Goal: Task Accomplishment & Management: Complete application form

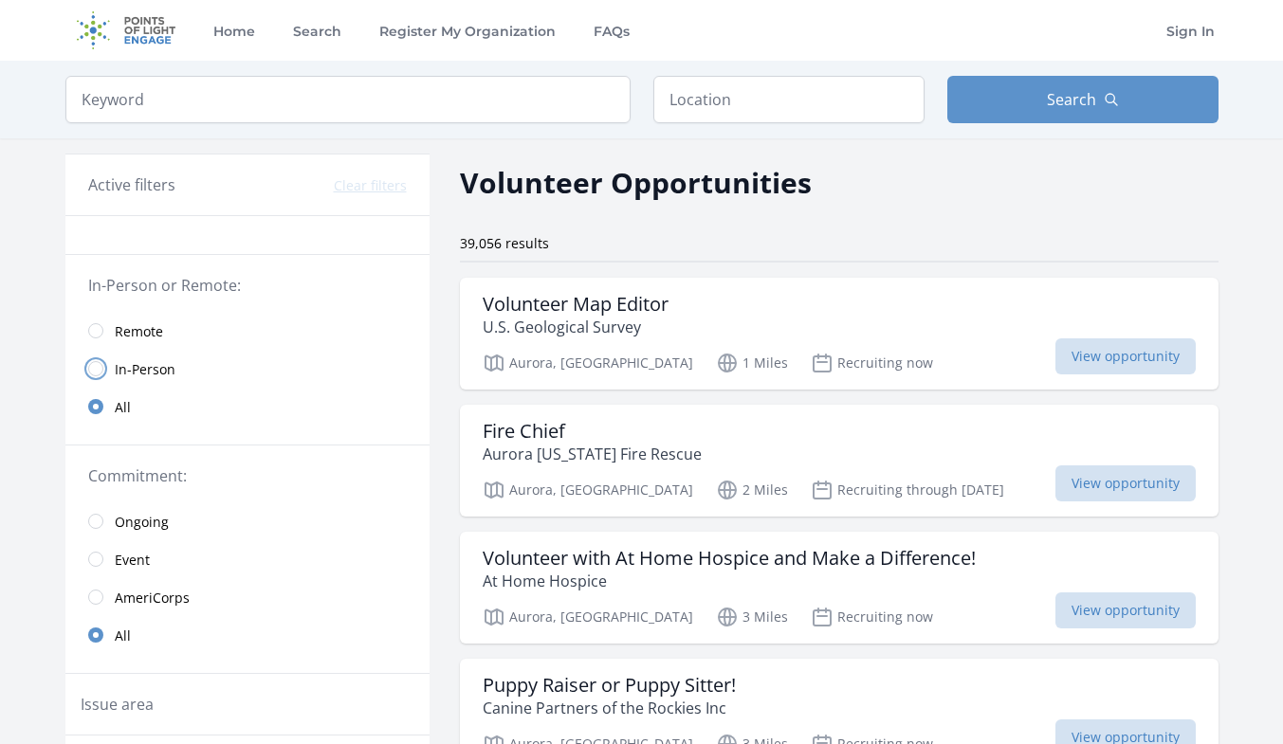
click at [99, 373] on input "radio" at bounding box center [95, 368] width 15 height 15
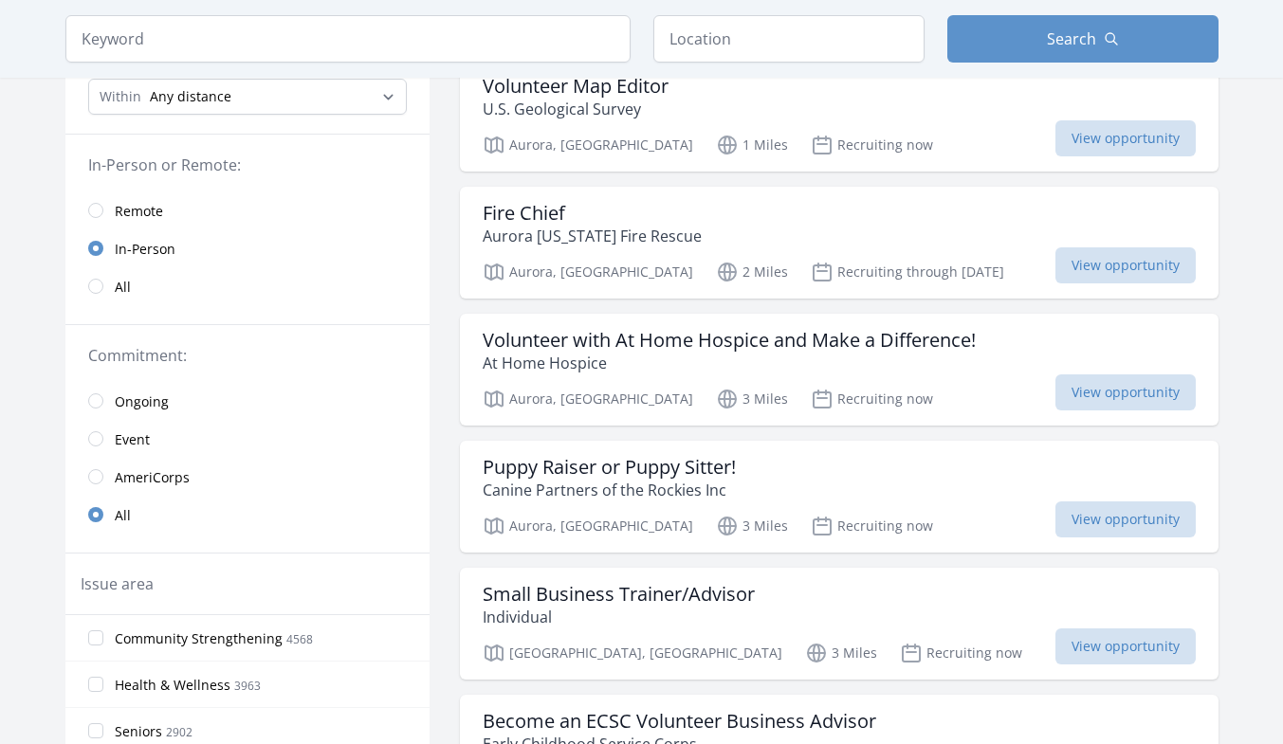
scroll to position [236, 0]
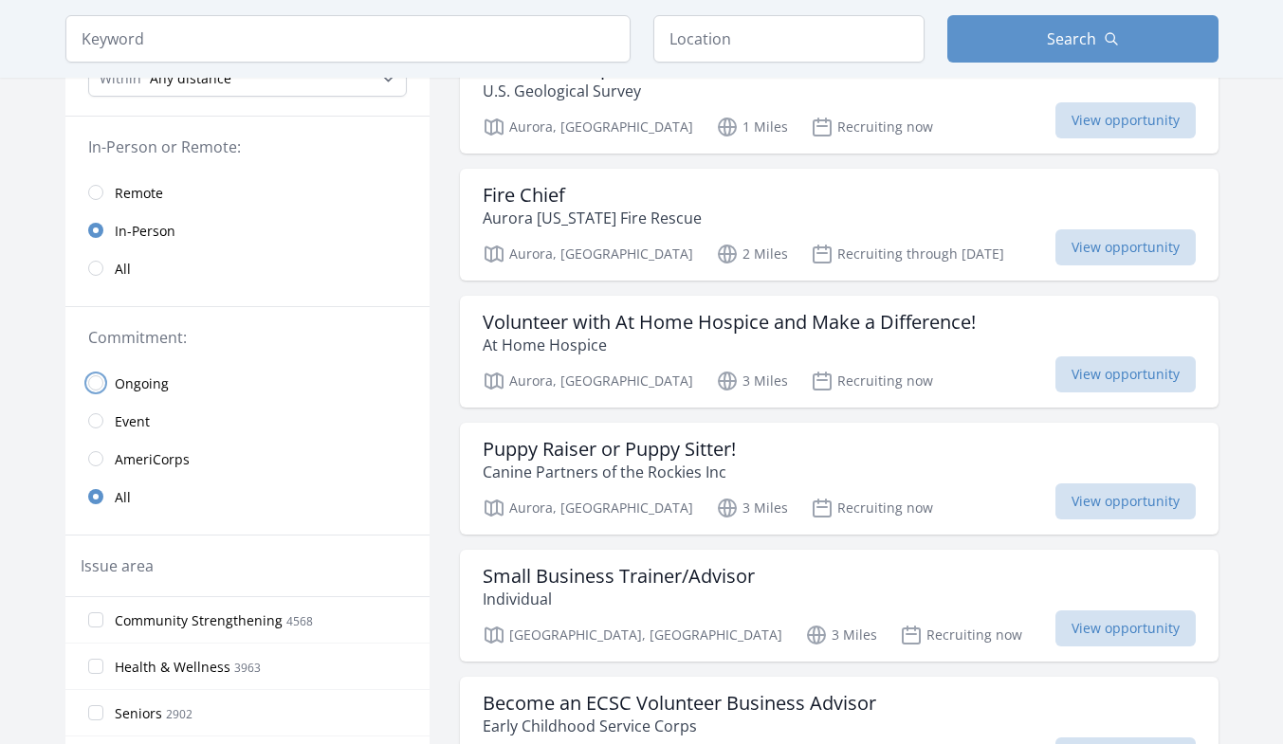
click at [92, 381] on input "radio" at bounding box center [95, 382] width 15 height 15
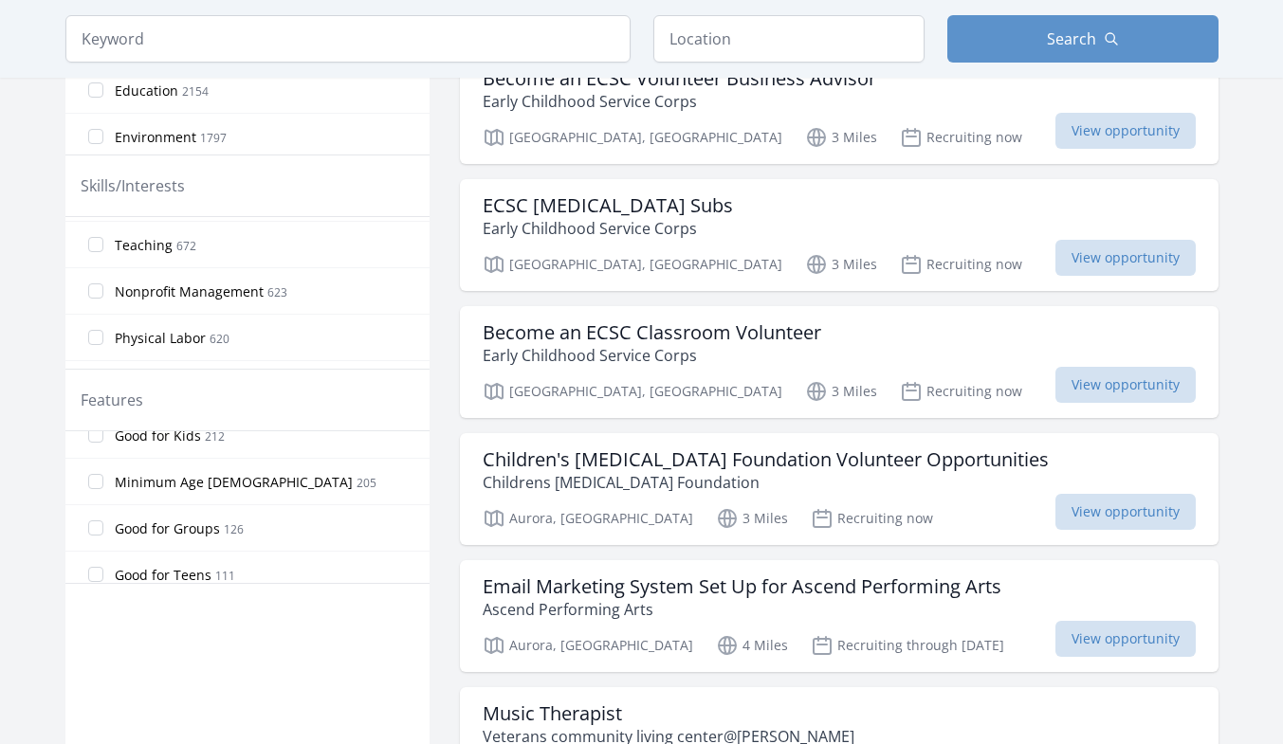
scroll to position [346, 0]
click at [99, 478] on input "Minimum Age 18 205" at bounding box center [95, 479] width 15 height 15
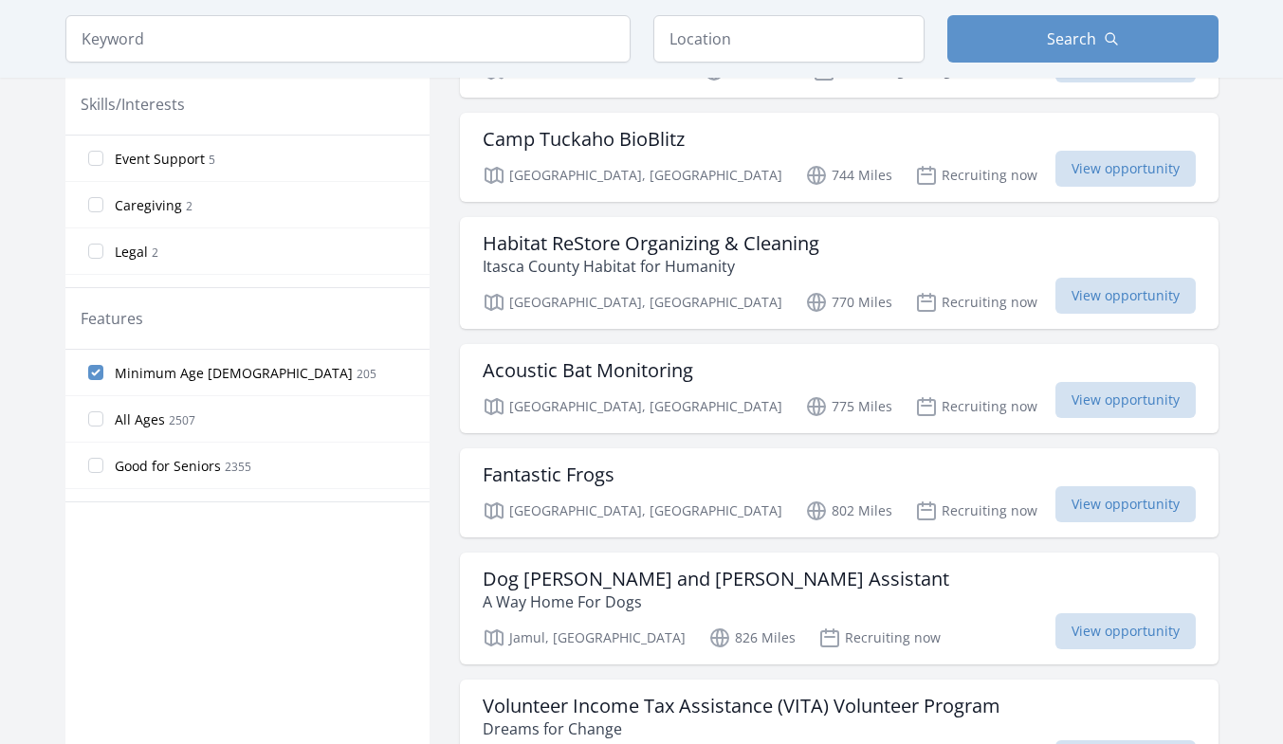
scroll to position [901, 0]
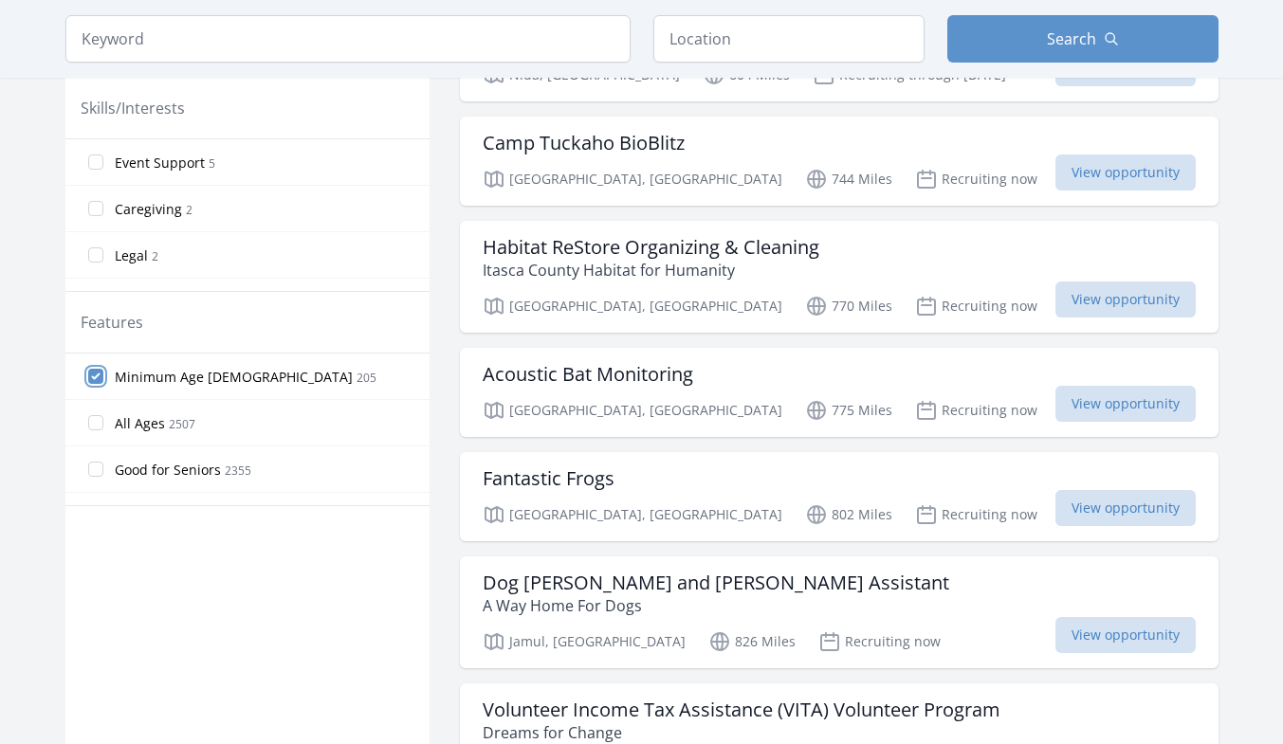
click at [92, 378] on input "Minimum Age 18 205" at bounding box center [95, 376] width 15 height 15
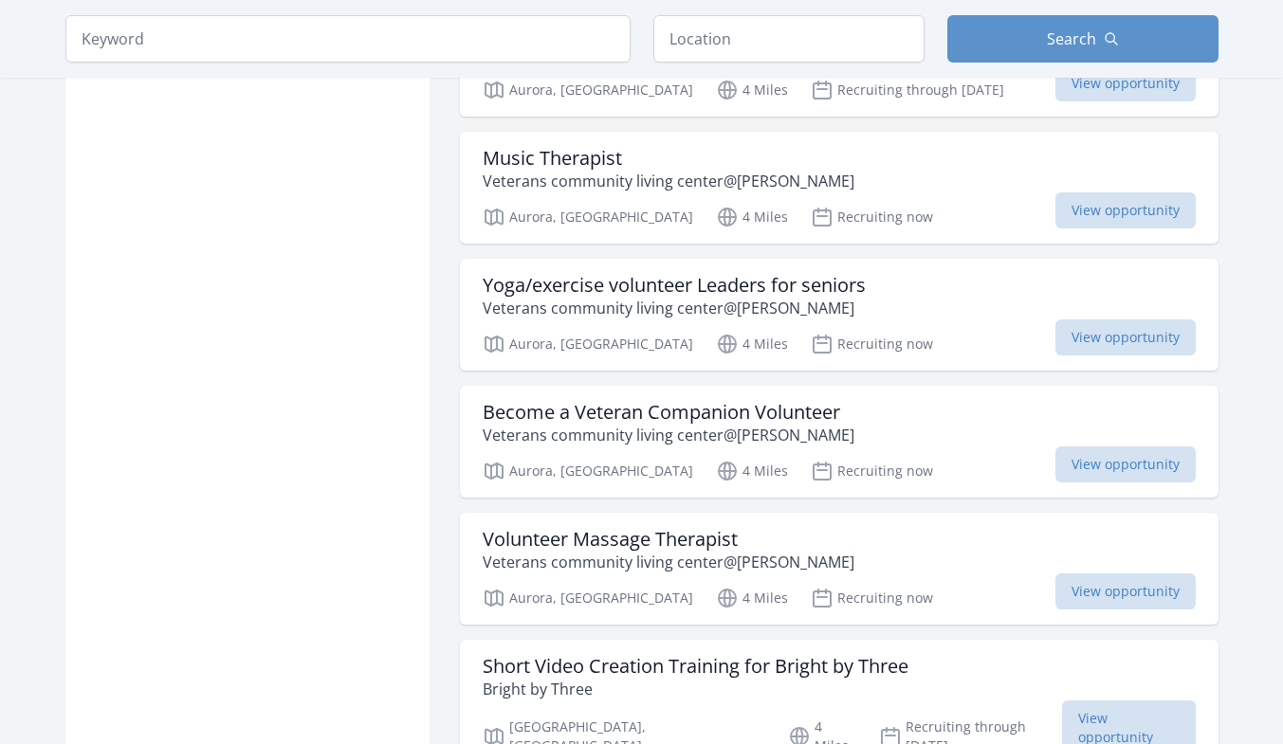
scroll to position [1428, 0]
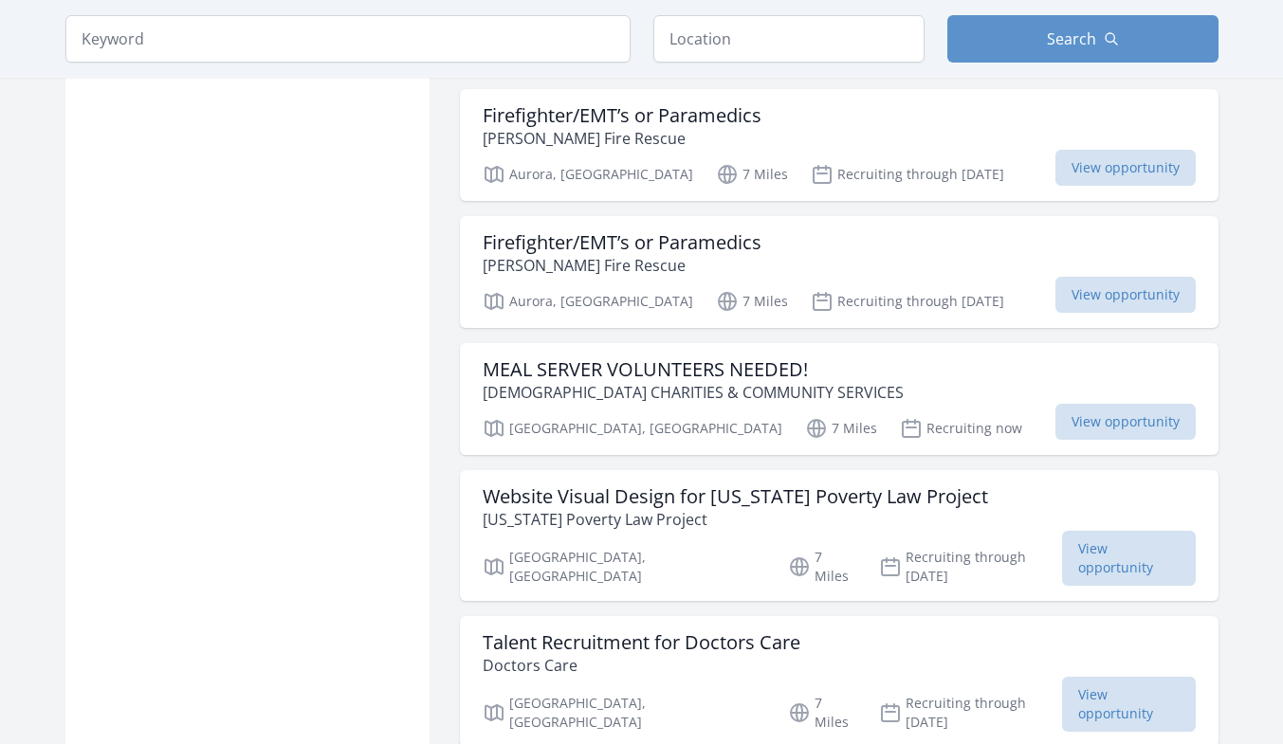
scroll to position [3310, 0]
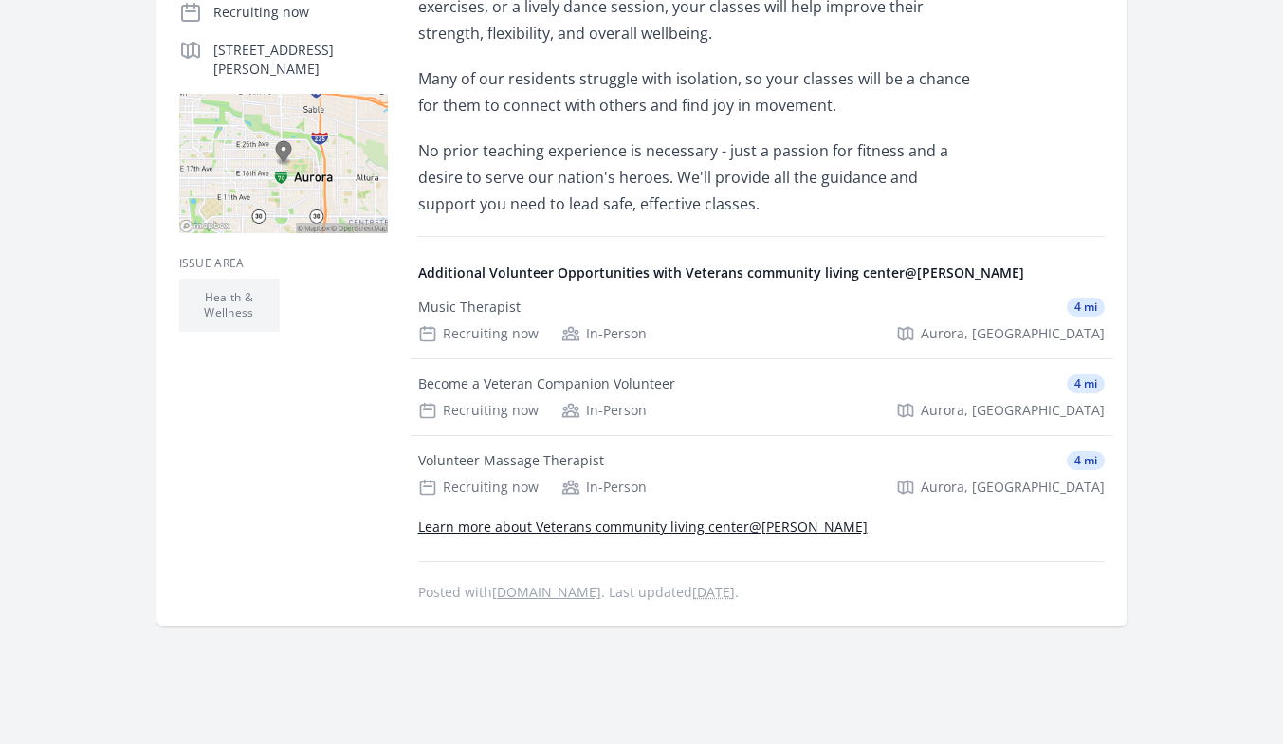
scroll to position [524, 0]
